Goal: Check status: Check status

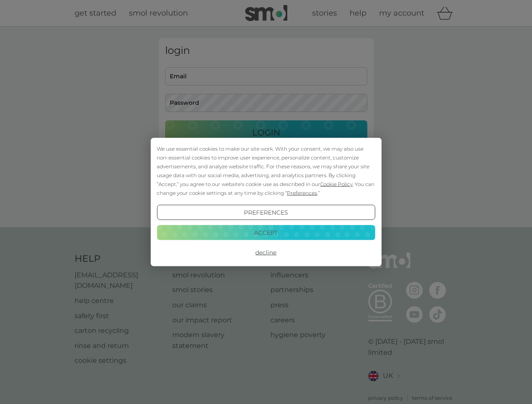
click at [336, 184] on span "Cookie Policy" at bounding box center [336, 184] width 32 height 6
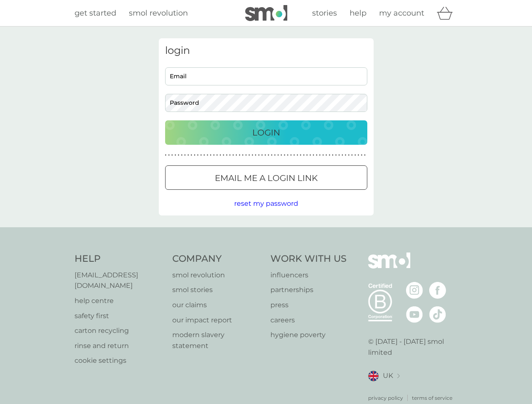
click at [301, 193] on div "login Email Password Login ● ● ● ● ● ● ● ● ● ● ● ● ● ● ● ● ● ● ● ● ● ● ● ● ● ● …" at bounding box center [266, 126] width 215 height 177
click at [266, 213] on div "login Email Password Login ● ● ● ● ● ● ● ● ● ● ● ● ● ● ● ● ● ● ● ● ● ● ● ● ● ● …" at bounding box center [266, 126] width 215 height 177
click at [266, 253] on div "Help [EMAIL_ADDRESS][DOMAIN_NAME] help centre safety first carton recycling rin…" at bounding box center [266, 327] width 383 height 149
click at [266, 232] on div "Help [EMAIL_ADDRESS][DOMAIN_NAME] help centre safety first carton recycling rin…" at bounding box center [266, 327] width 532 height 200
